Goal: Information Seeking & Learning: Find specific page/section

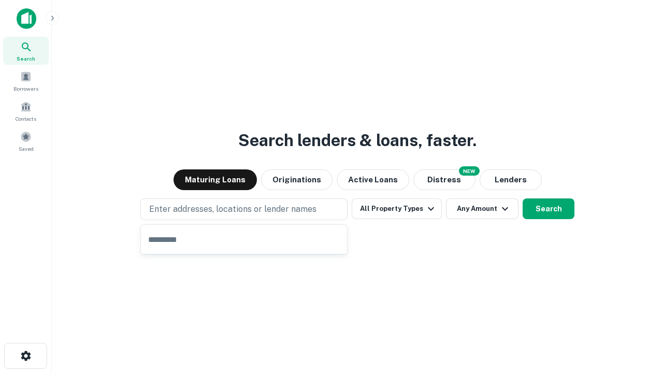
type input "**********"
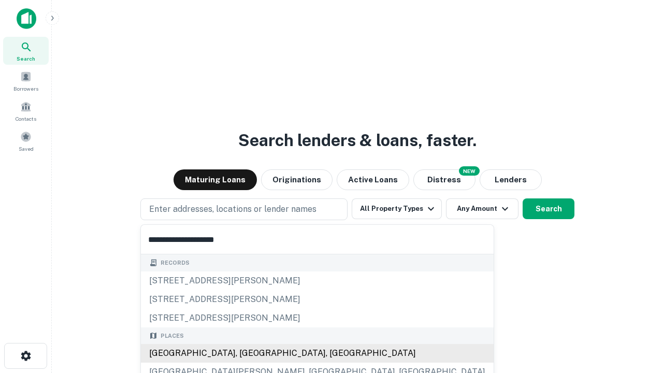
click at [248, 353] on div "[GEOGRAPHIC_DATA], [GEOGRAPHIC_DATA], [GEOGRAPHIC_DATA]" at bounding box center [317, 353] width 353 height 19
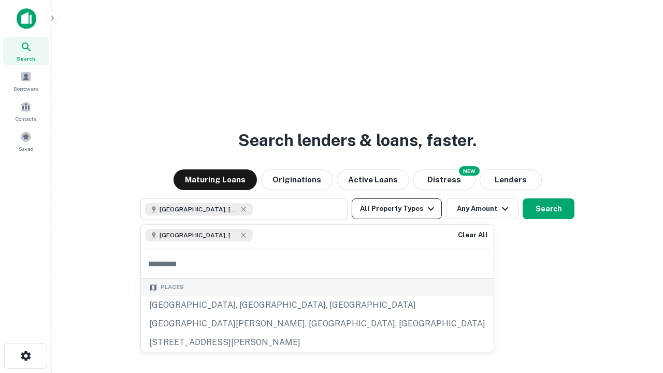
click at [397, 209] on button "All Property Types" at bounding box center [397, 208] width 90 height 21
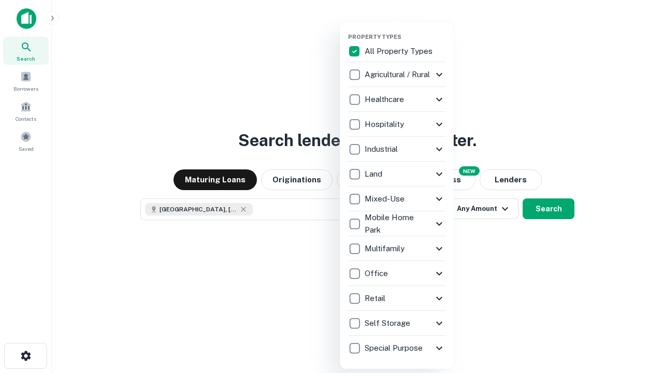
click at [405, 30] on button "button" at bounding box center [405, 30] width 114 height 1
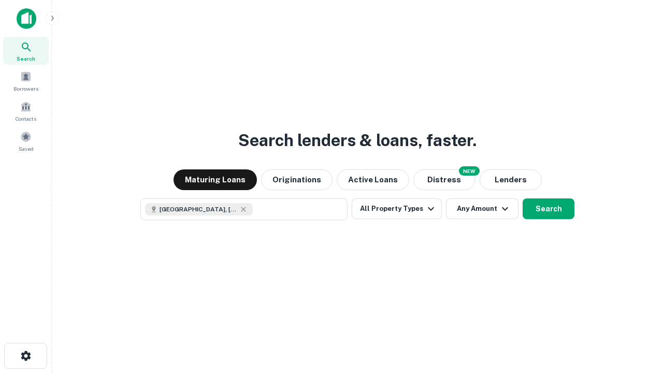
scroll to position [17, 0]
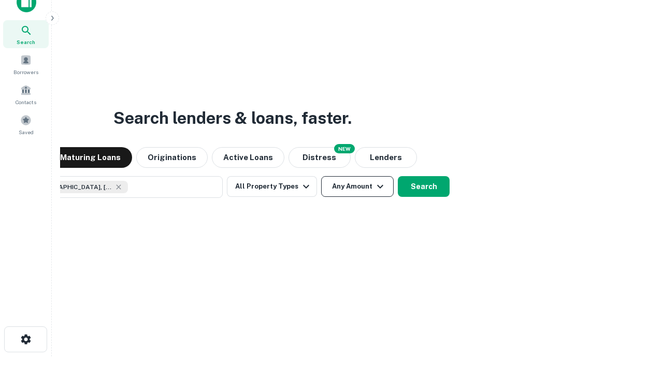
click at [321, 176] on button "Any Amount" at bounding box center [357, 186] width 73 height 21
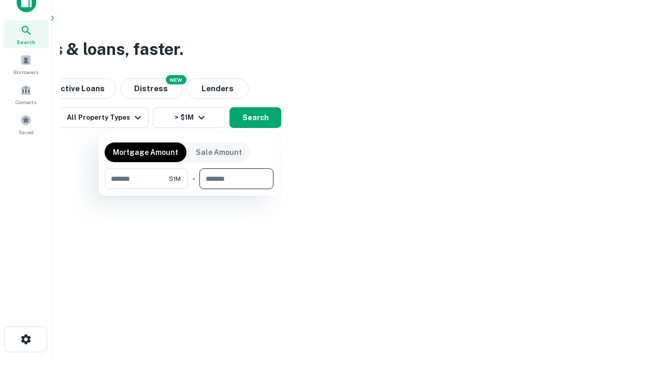
type input "*******"
click at [189, 189] on button "button" at bounding box center [189, 189] width 169 height 1
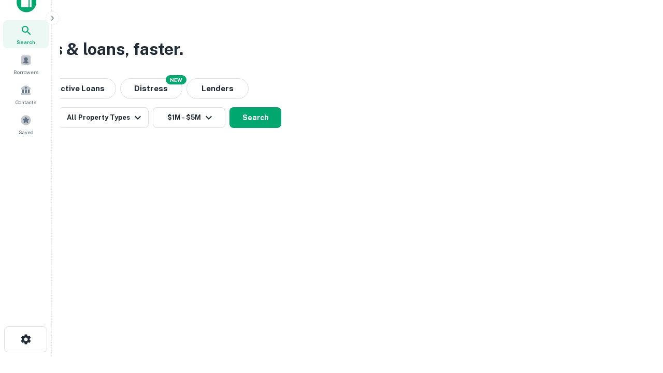
scroll to position [17, 0]
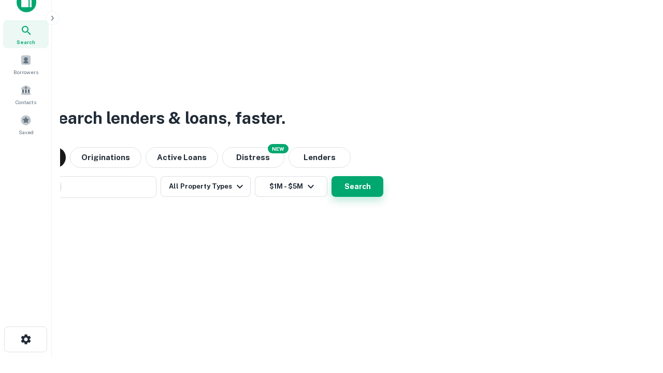
click at [331, 176] on button "Search" at bounding box center [357, 186] width 52 height 21
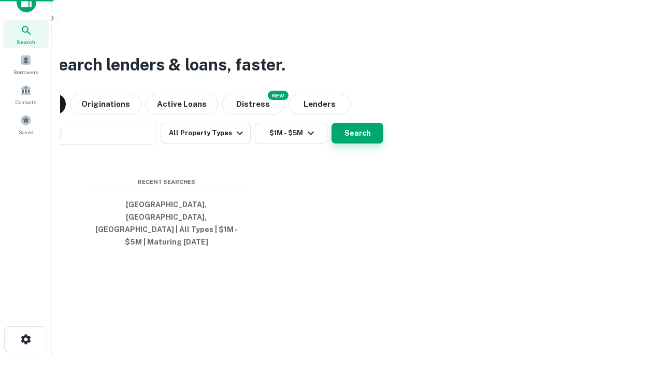
scroll to position [34, 293]
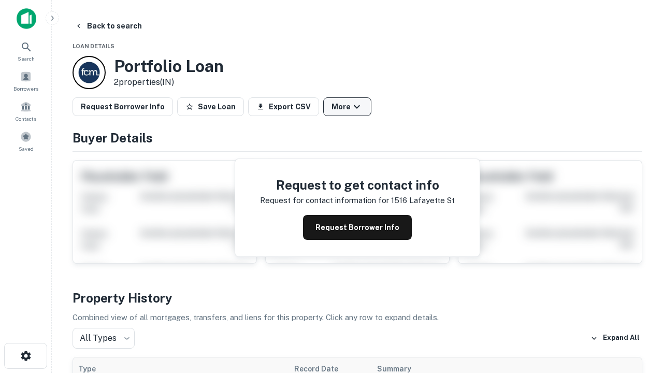
click at [347, 107] on button "More" at bounding box center [347, 106] width 48 height 19
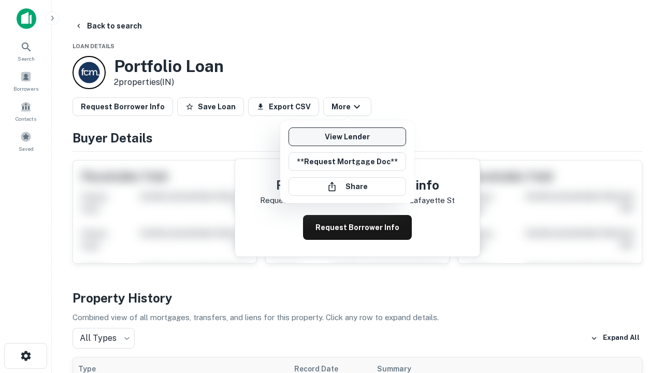
click at [347, 137] on link "View Lender" at bounding box center [347, 136] width 118 height 19
